Goal: Check status: Check status

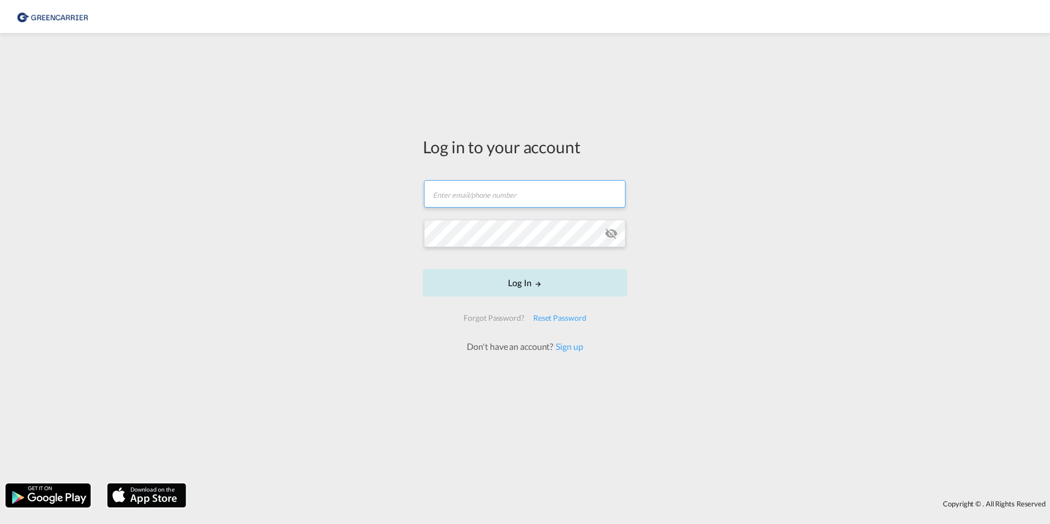
type input "export.gcc.de@greencarrier.com"
click at [532, 284] on button "Log In" at bounding box center [525, 282] width 204 height 27
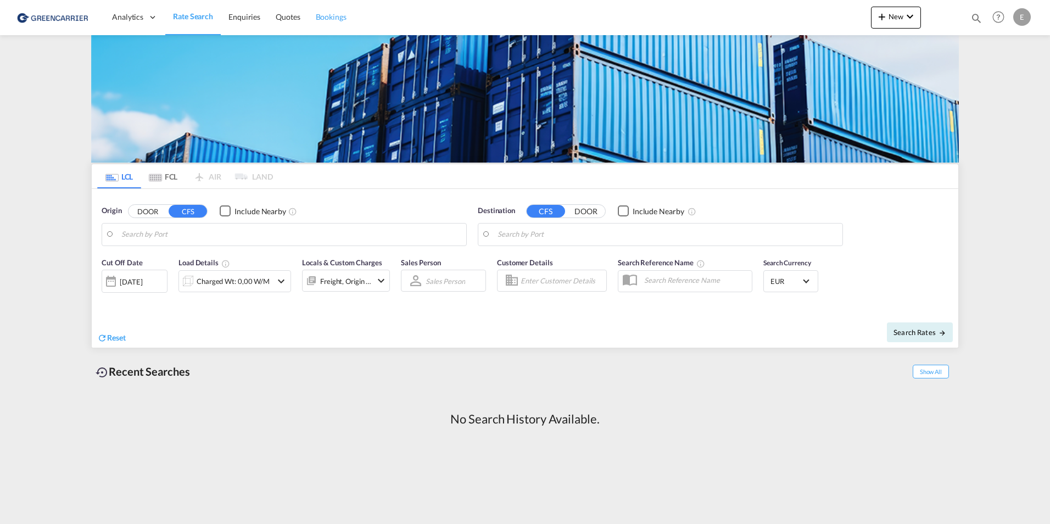
click at [324, 14] on span "Bookings" at bounding box center [331, 16] width 31 height 9
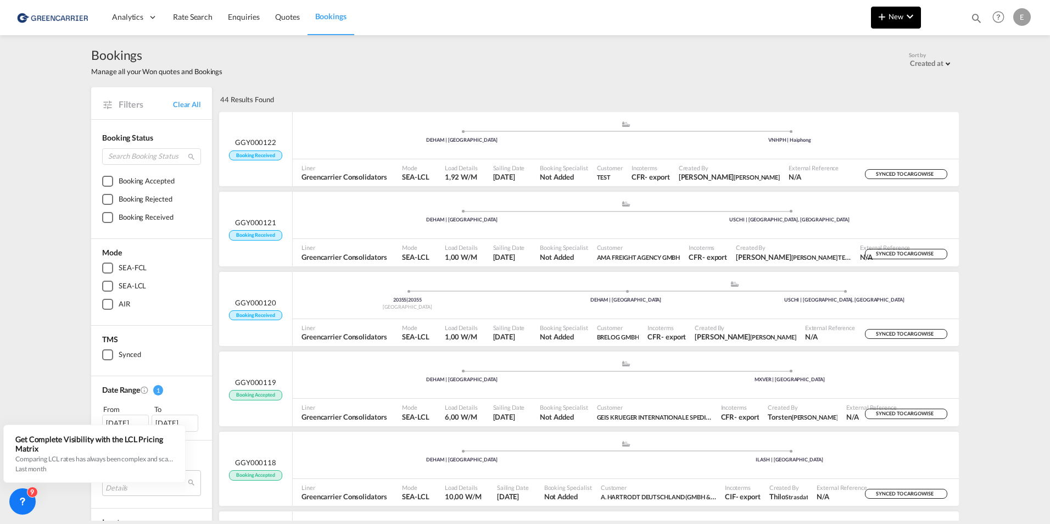
click at [910, 13] on md-icon "icon-chevron-down" at bounding box center [909, 16] width 13 height 13
click at [872, 85] on span "Bookings" at bounding box center [866, 82] width 12 height 22
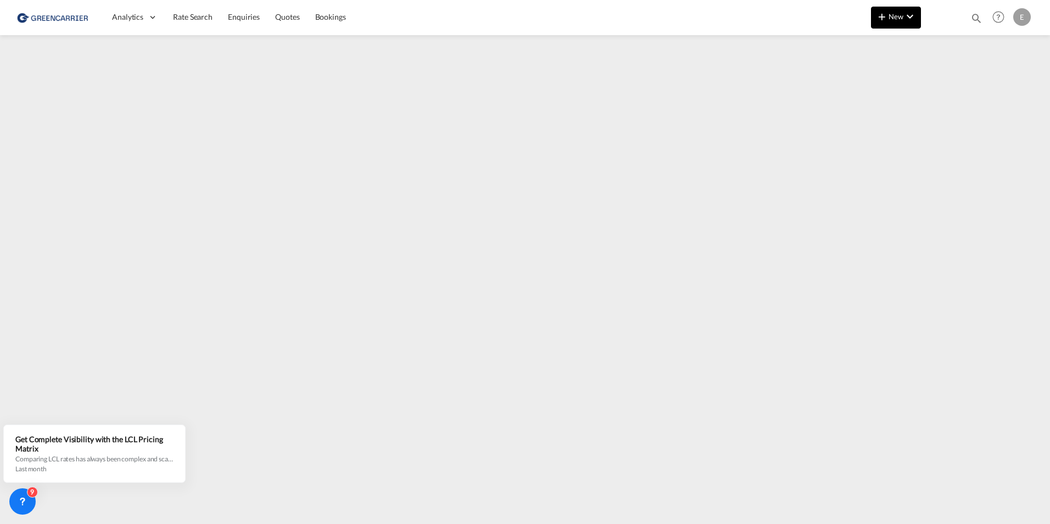
click at [904, 14] on md-icon "icon-chevron-down" at bounding box center [909, 16] width 13 height 13
click at [163, 68] on md-backdrop at bounding box center [525, 262] width 1050 height 524
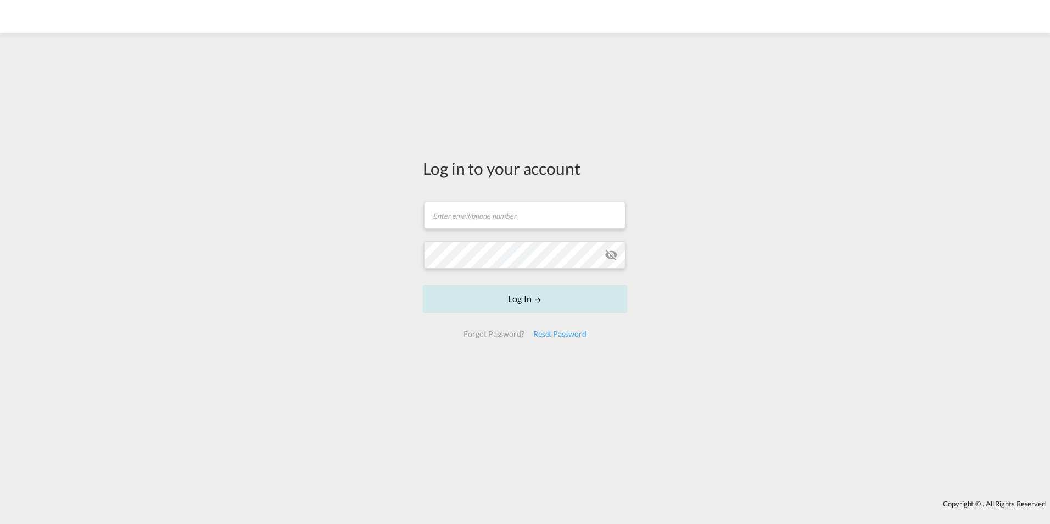
type input "[DOMAIN_NAME][EMAIL_ADDRESS][DOMAIN_NAME]"
click at [533, 289] on button "Log In" at bounding box center [525, 298] width 204 height 27
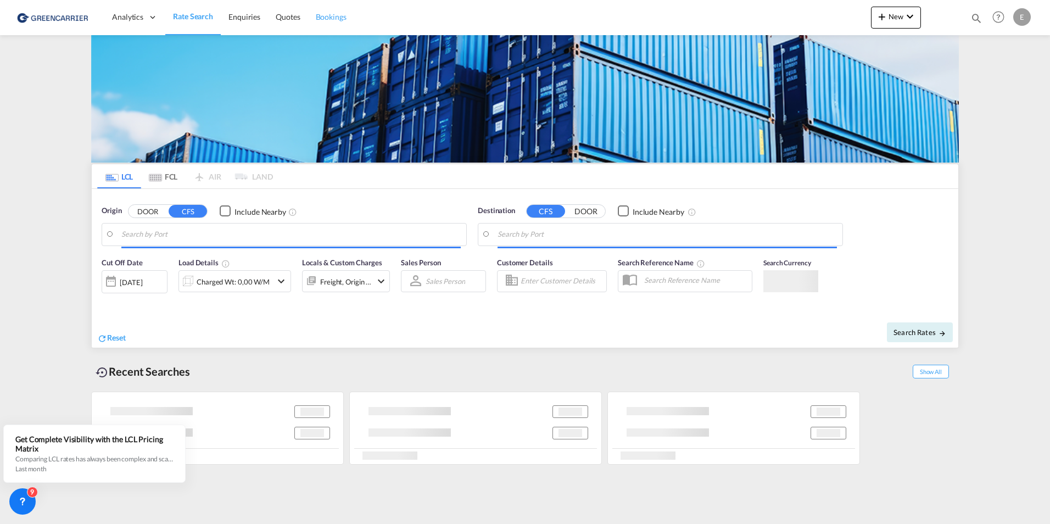
click at [326, 14] on span "Bookings" at bounding box center [331, 16] width 31 height 9
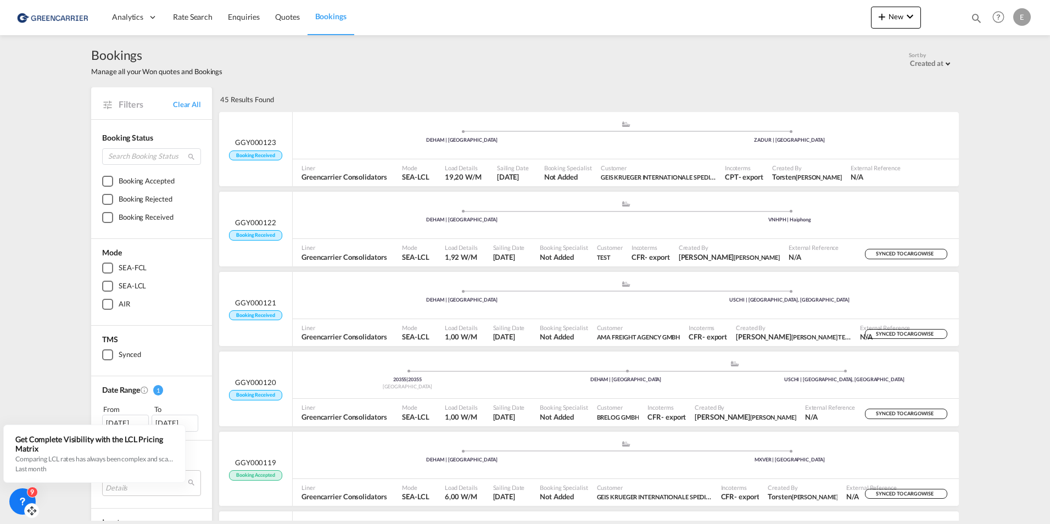
click at [29, 494] on div "9" at bounding box center [32, 491] width 11 height 11
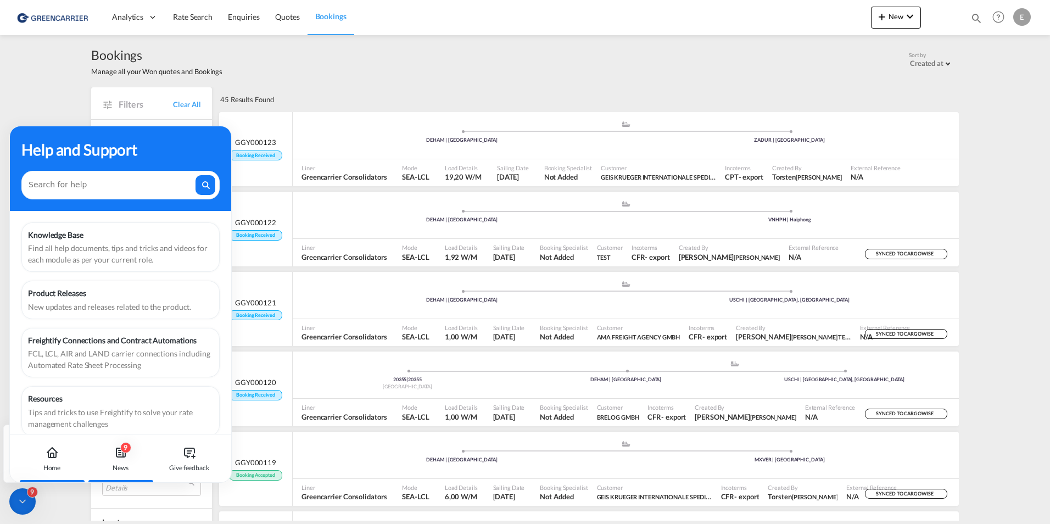
click at [126, 458] on icon at bounding box center [120, 452] width 13 height 13
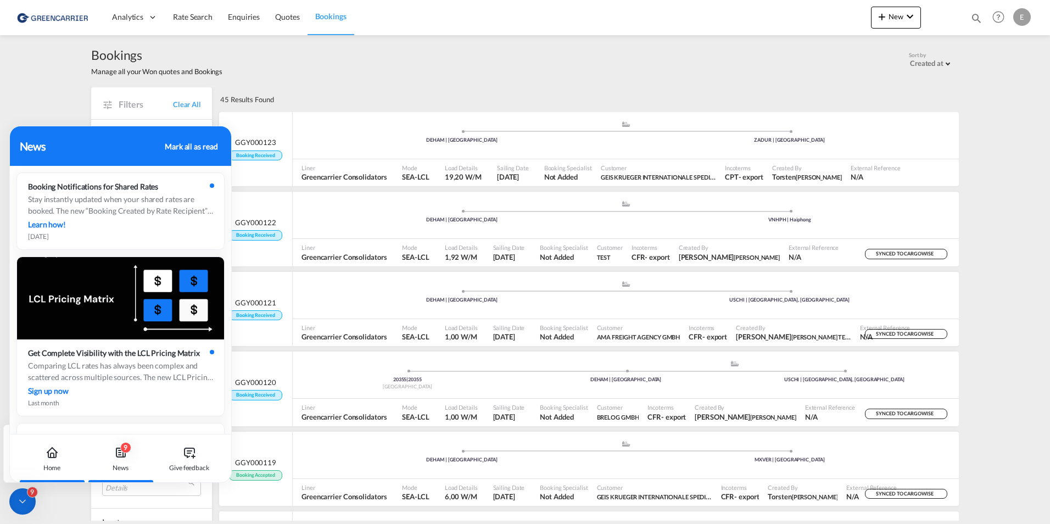
click at [55, 458] on icon at bounding box center [52, 452] width 13 height 13
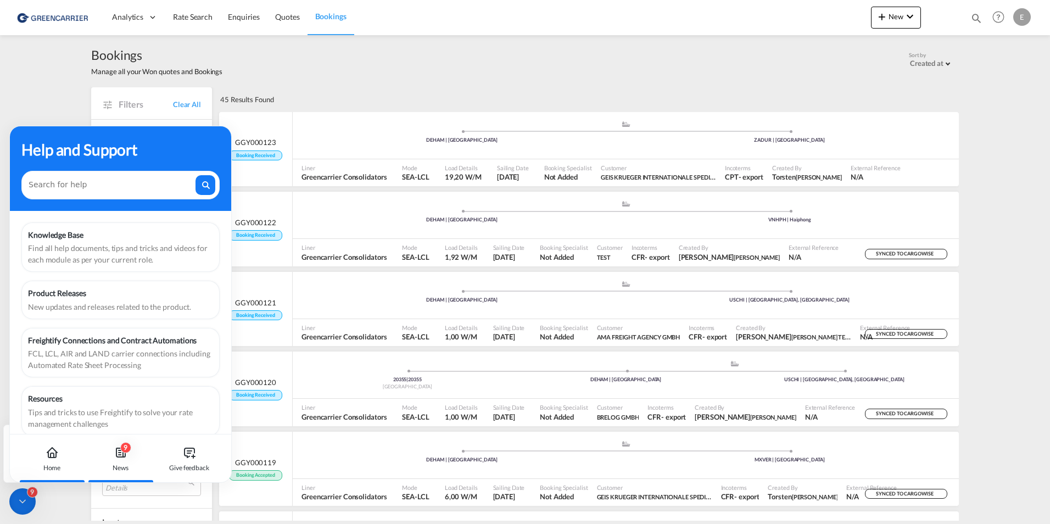
click at [120, 455] on icon at bounding box center [120, 455] width 2 height 0
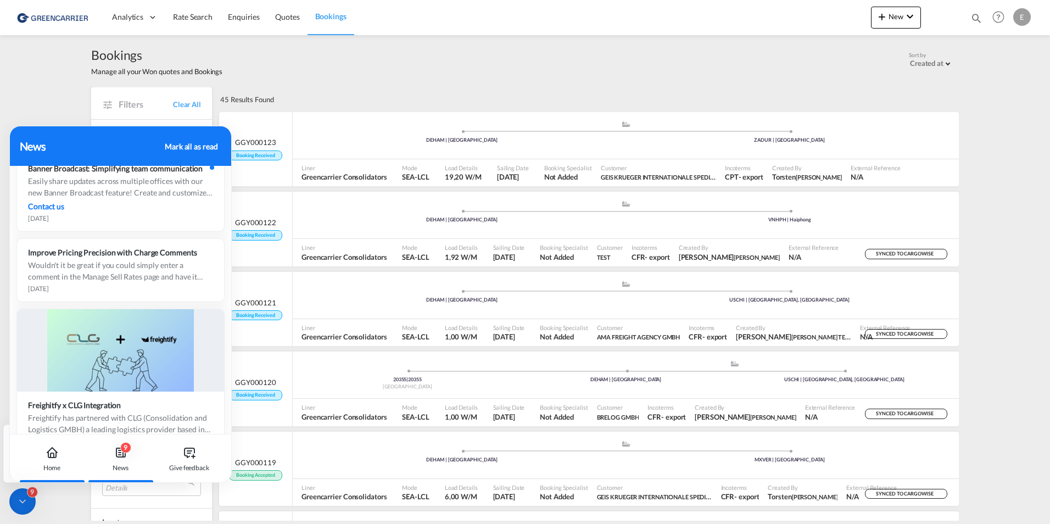
scroll to position [1153, 0]
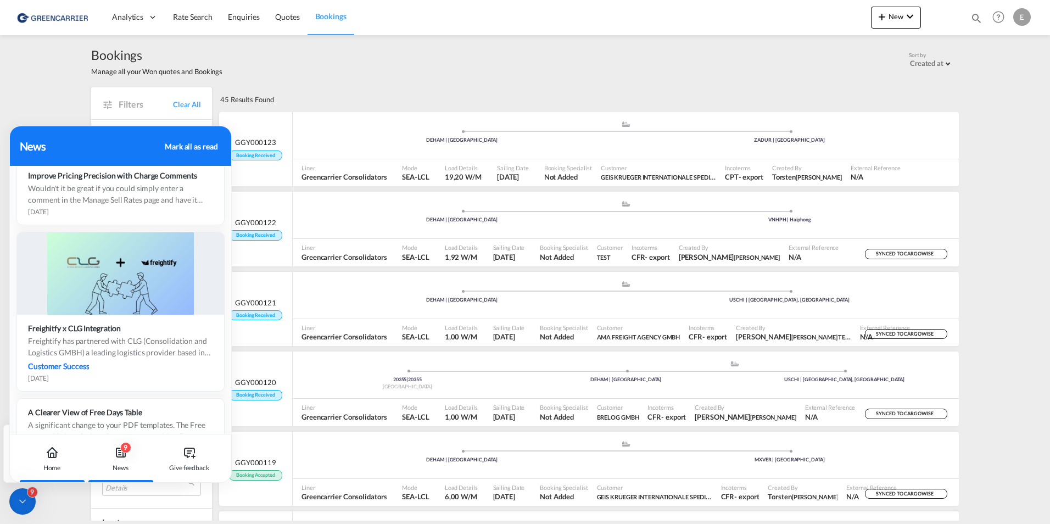
click at [53, 455] on icon at bounding box center [52, 455] width 3 height 4
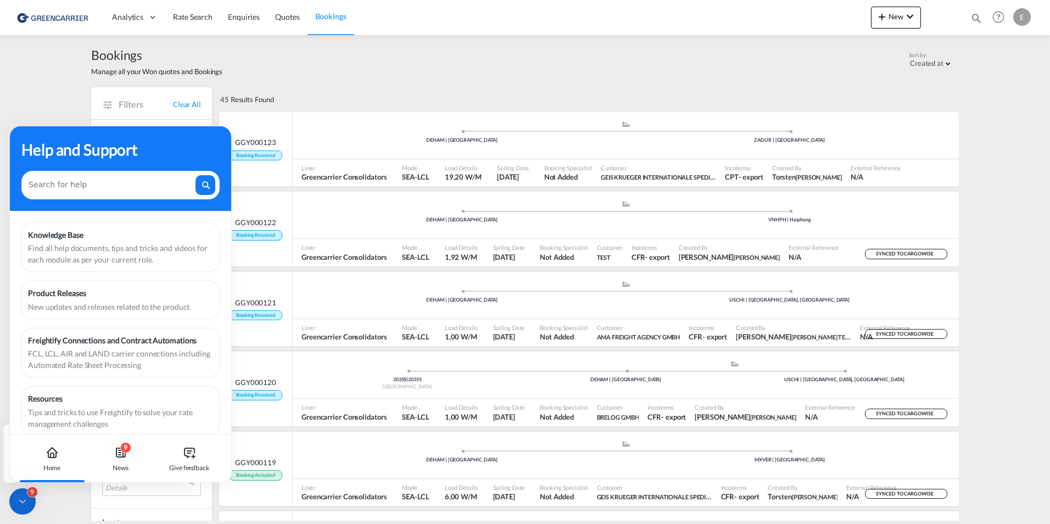
click at [557, 60] on div "Bookings Manage all your Won quotes and Bookings Sort by Created at Created at …" at bounding box center [524, 61] width 867 height 30
click at [17, 487] on div "Bookings Manage all your Won quotes and Bookings Sort by Created at Created at …" at bounding box center [525, 277] width 1050 height 485
drag, startPoint x: 17, startPoint y: 487, endPoint x: 26, endPoint y: 495, distance: 11.7
click at [26, 495] on div "9" at bounding box center [22, 501] width 26 height 26
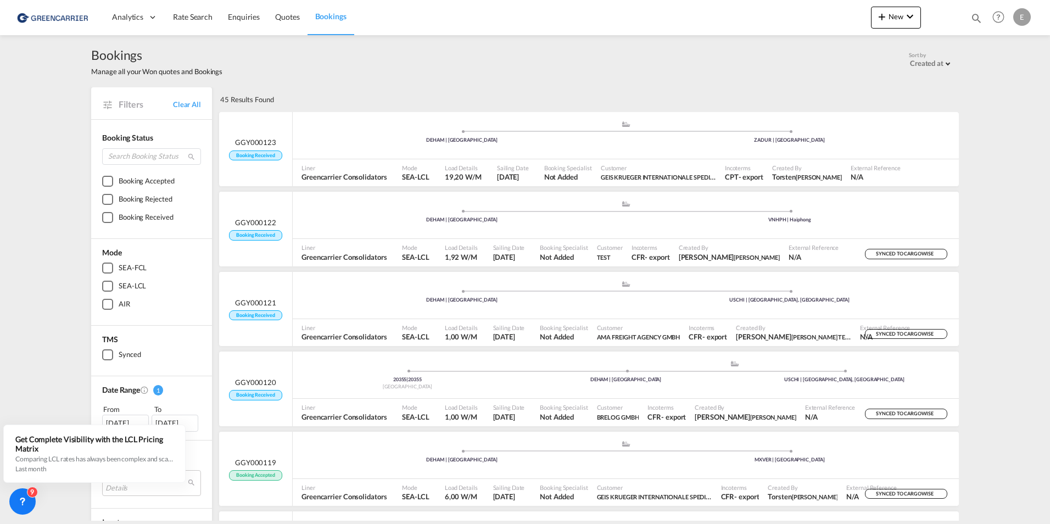
click at [420, 78] on div "Bookings Manage all your Won quotes and Bookings Sort by Created at Created at …" at bounding box center [524, 61] width 867 height 52
click at [686, 170] on span "Customer" at bounding box center [658, 168] width 115 height 8
